Goal: Information Seeking & Learning: Learn about a topic

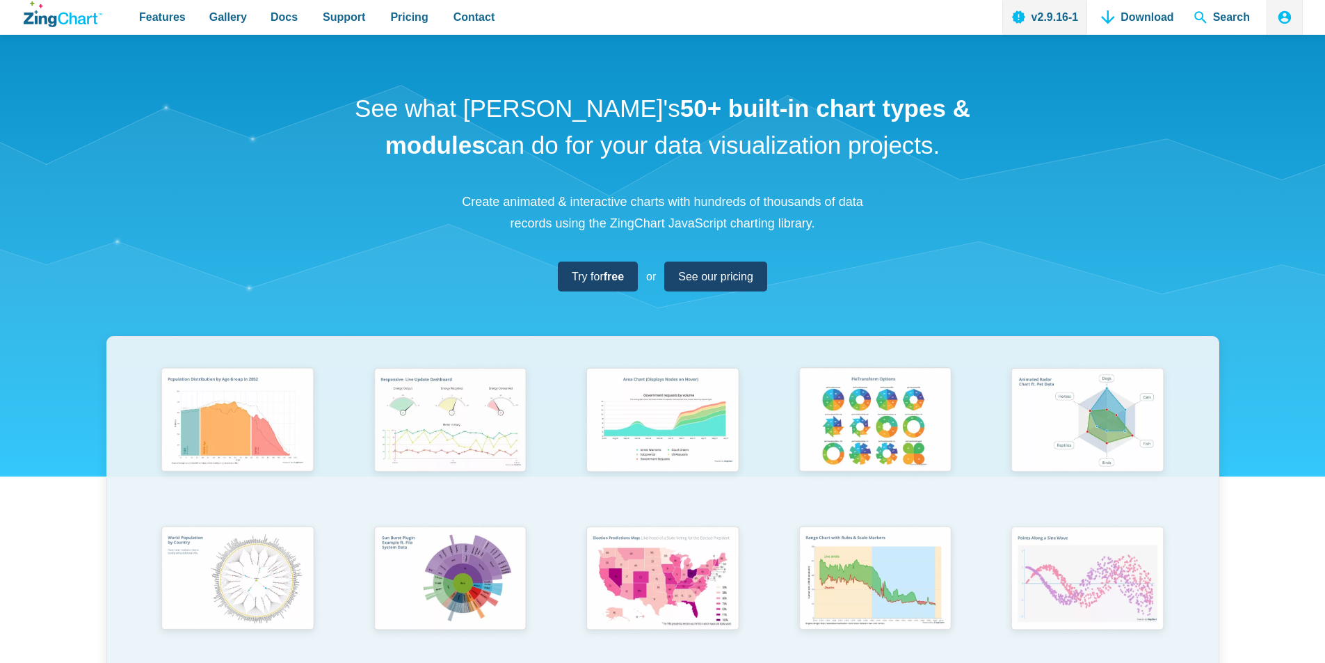
click at [1296, 86] on div "See what [PERSON_NAME]'s 50+ built-in chart types & modules can do for your dat…" at bounding box center [662, 460] width 1325 height 851
click at [1278, 22] on icon "App Header" at bounding box center [1285, 17] width 17 height 17
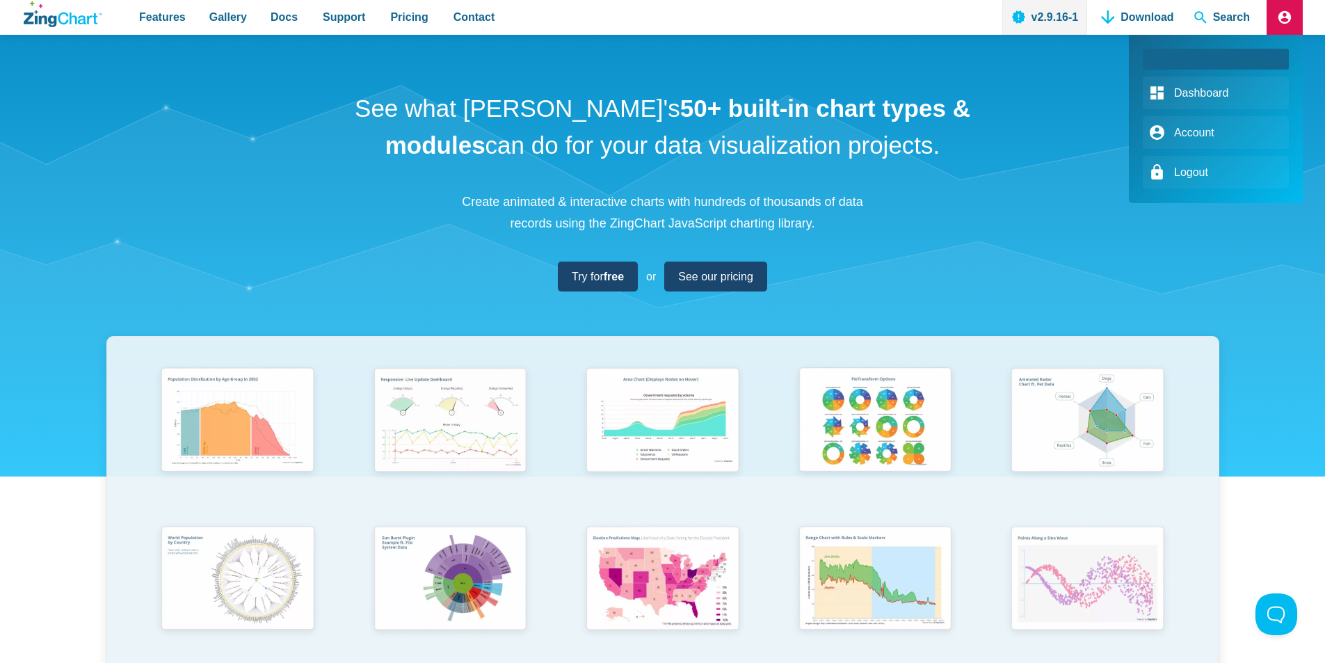
click at [897, 261] on div "App Header" at bounding box center [662, 331] width 1325 height 663
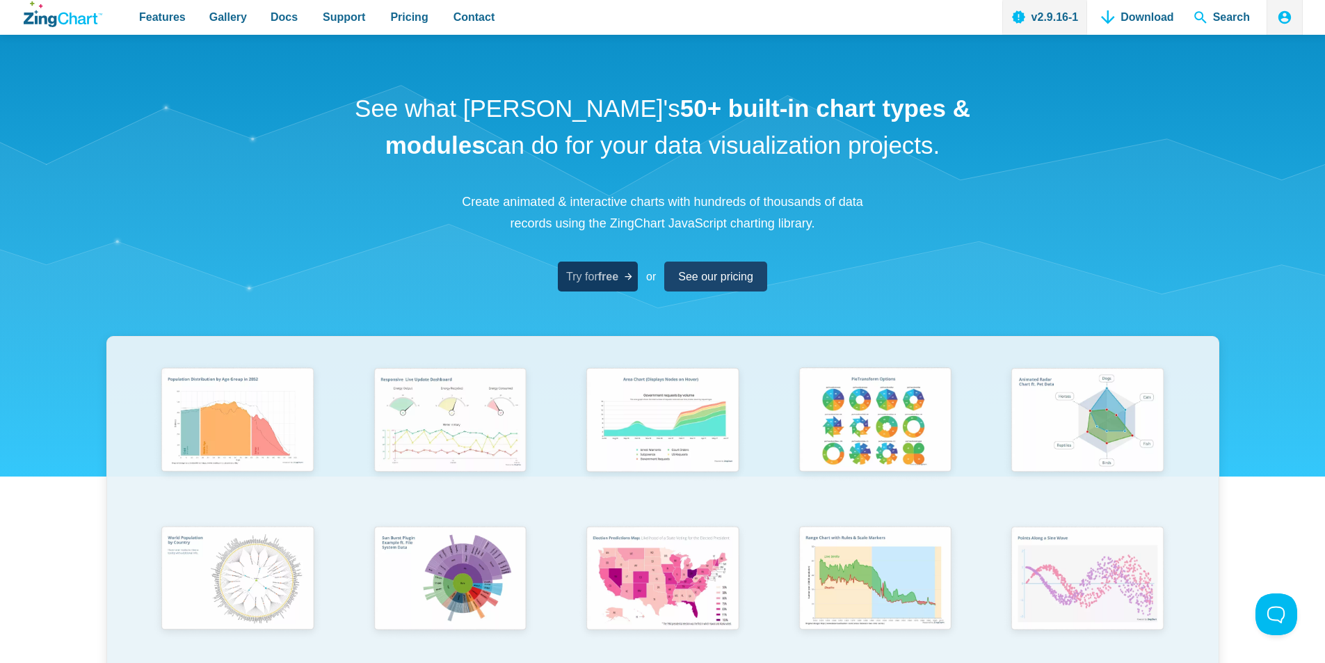
click at [588, 279] on span "Try for free" at bounding box center [592, 276] width 52 height 19
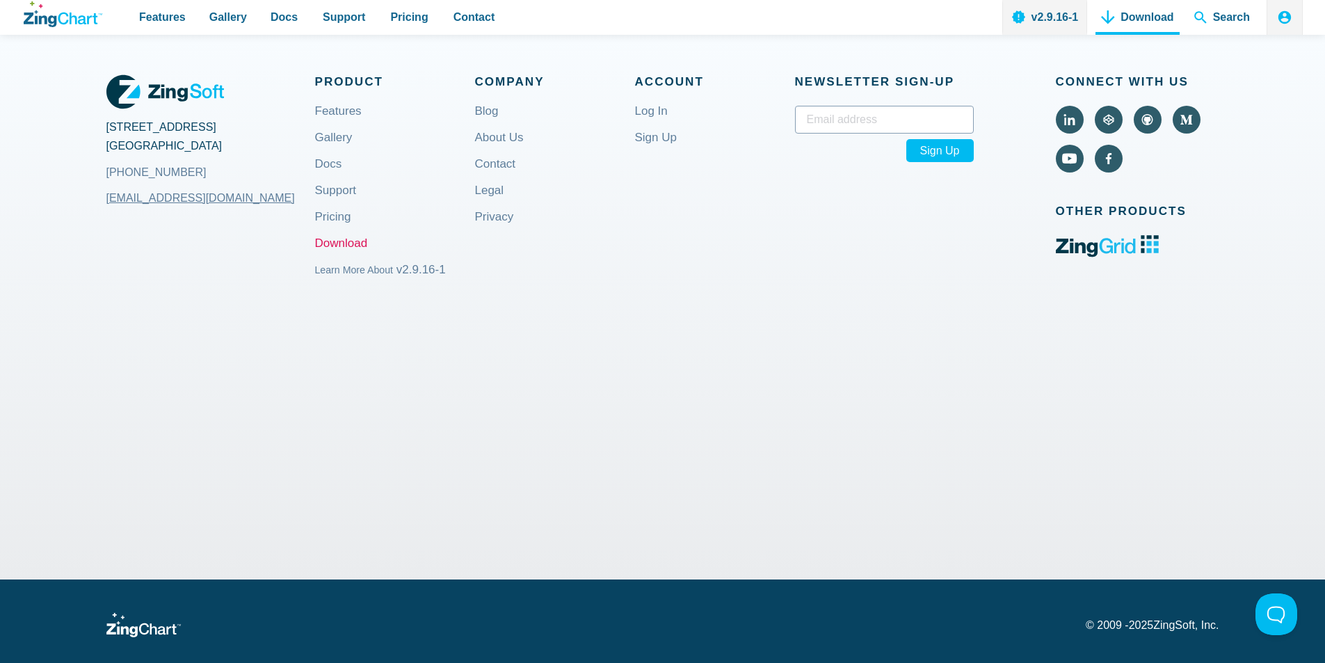
scroll to position [1809, 0]
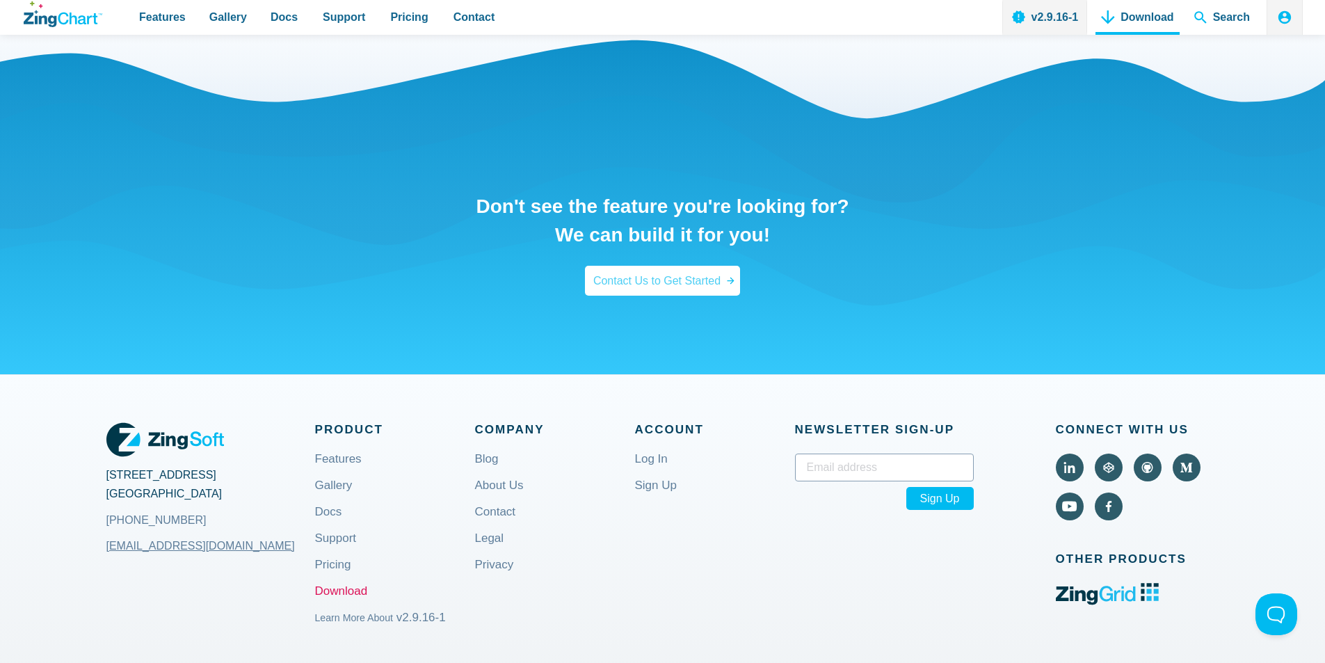
click at [644, 290] on span "Contact Us to Get Started" at bounding box center [656, 280] width 127 height 19
click at [729, 286] on icon "App Content" at bounding box center [731, 281] width 10 height 10
click at [715, 290] on span "Contact Us to Get Started" at bounding box center [656, 280] width 127 height 19
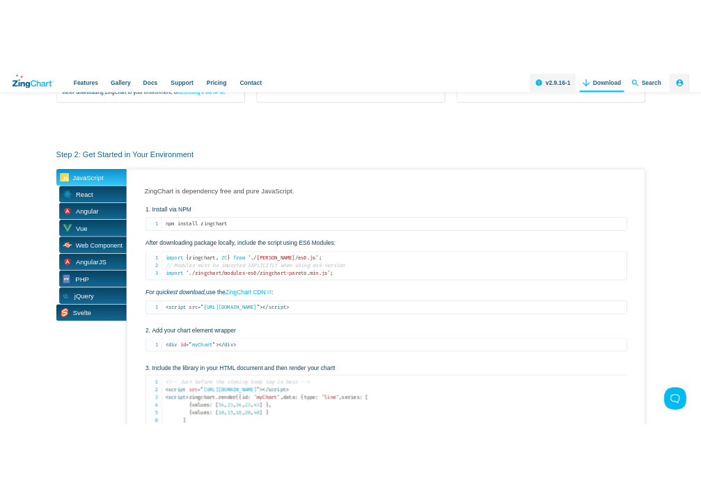
scroll to position [70, 0]
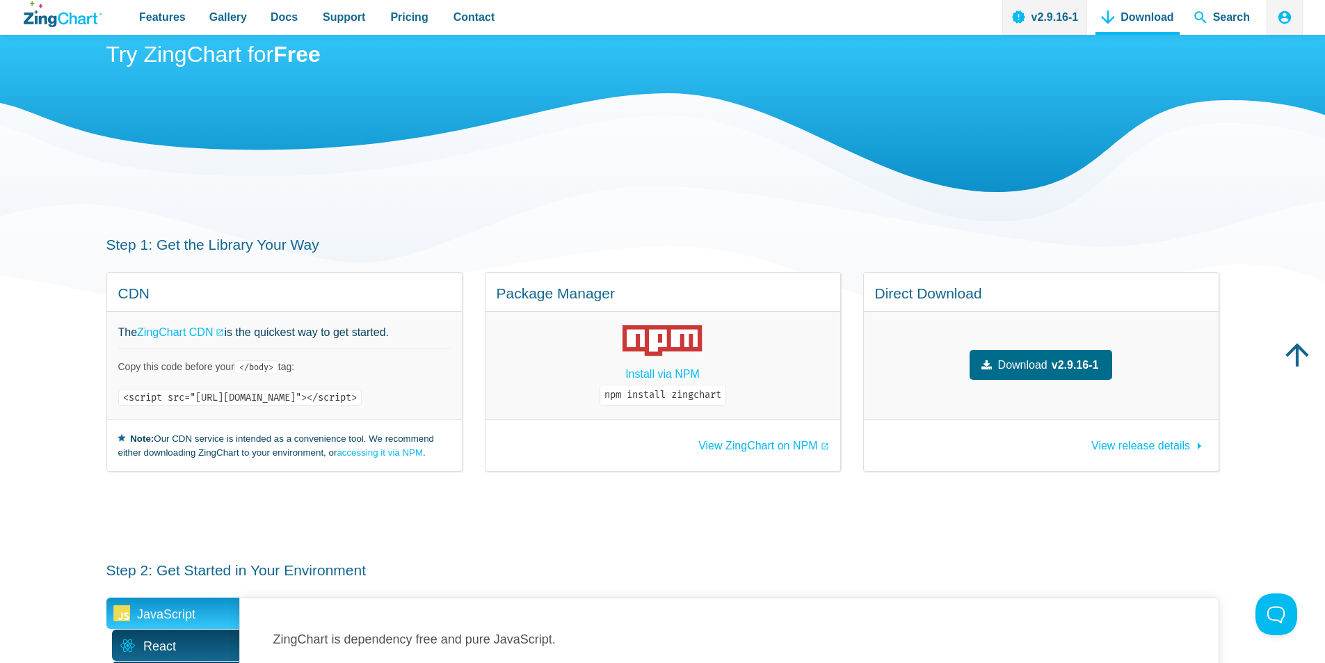
click at [507, 183] on div "Try ZingChart for Free" at bounding box center [662, 128] width 1113 height 264
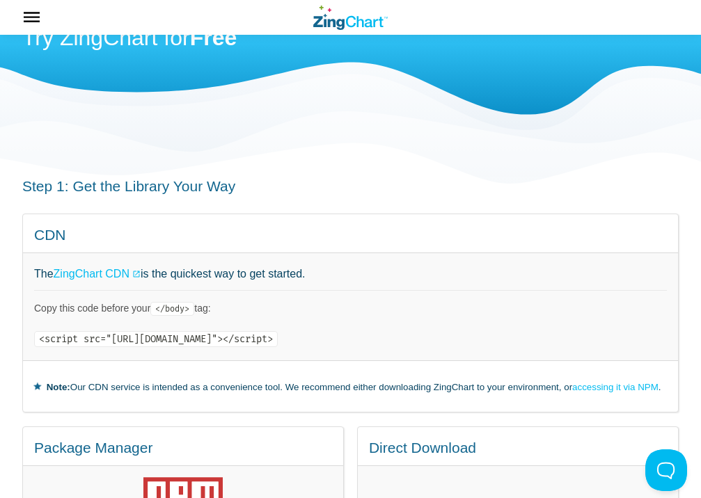
click at [411, 191] on h3 "Step 1: Get the Library Your Way" at bounding box center [350, 186] width 656 height 19
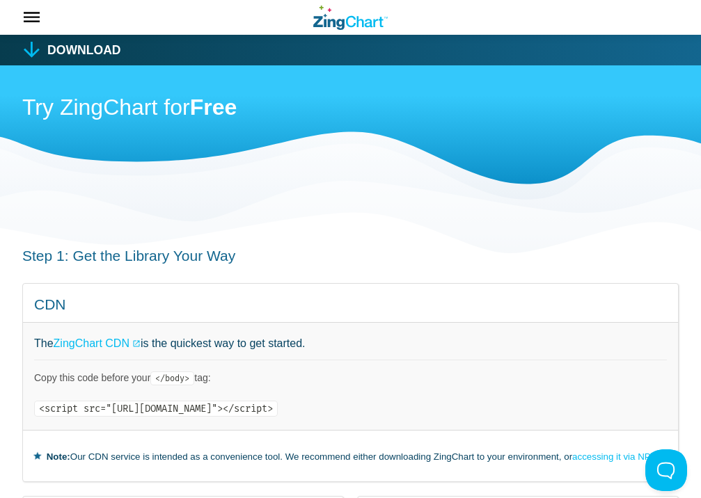
click at [30, 16] on span "App Header" at bounding box center [25, 17] width 51 height 35
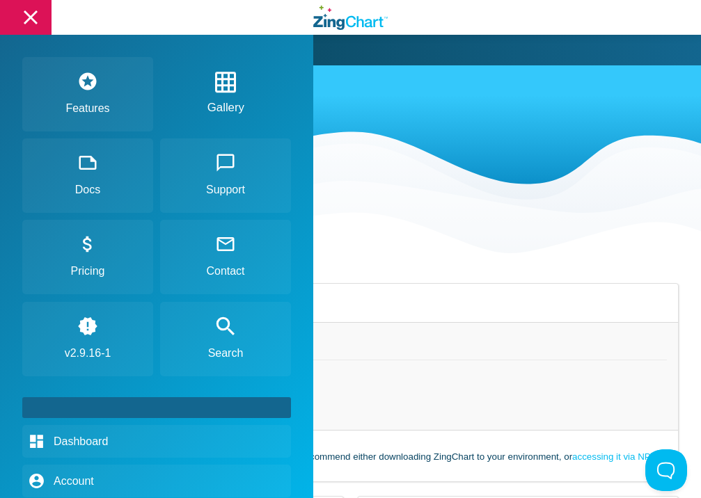
click at [229, 99] on link "Gallery" at bounding box center [225, 94] width 35 height 47
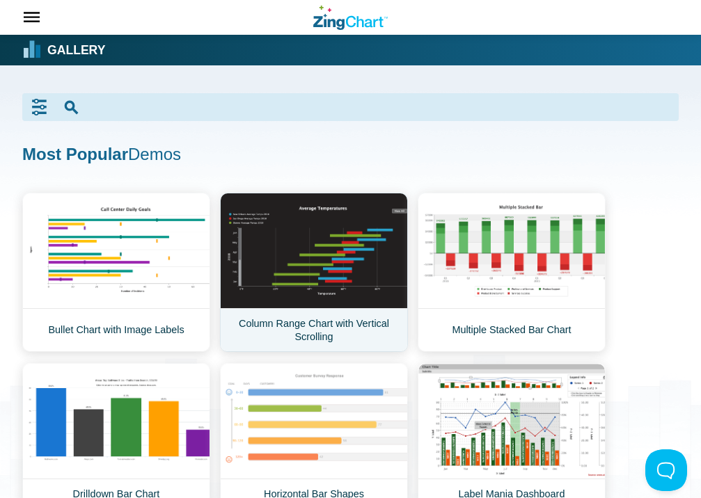
scroll to position [70, 0]
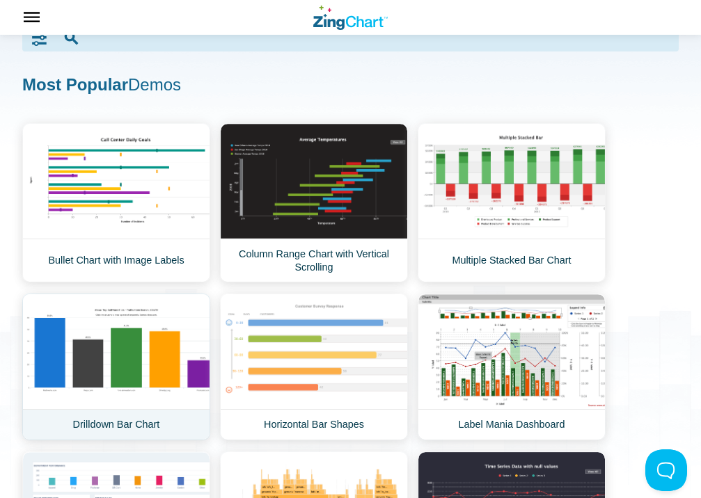
click at [140, 364] on link "Drilldown Bar Chart" at bounding box center [116, 367] width 188 height 147
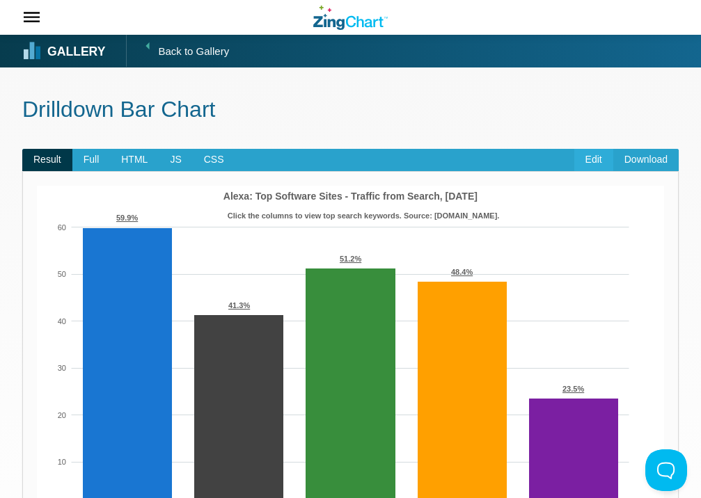
click at [592, 163] on link "Edit" at bounding box center [593, 160] width 39 height 22
